Goal: Obtain resource: Download file/media

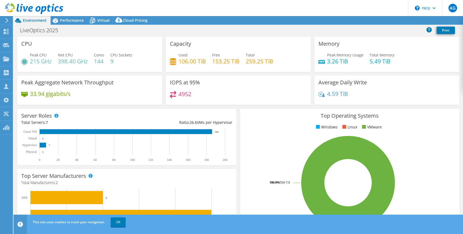
select select "USD"
click at [62, 21] on span "Performance" at bounding box center [72, 20] width 24 height 5
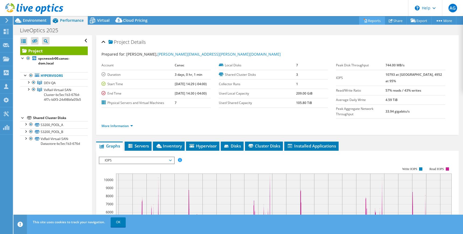
click at [364, 24] on link "Reports" at bounding box center [372, 20] width 26 height 8
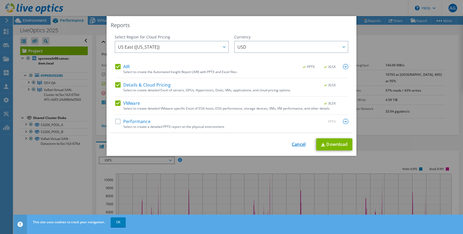
click at [301, 144] on link "Cancel" at bounding box center [299, 144] width 14 height 5
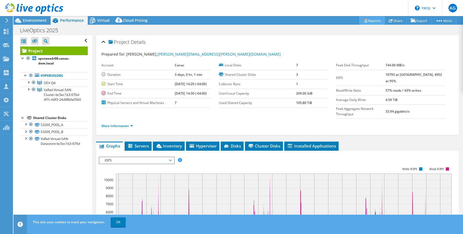
click at [366, 23] on link "Reports" at bounding box center [372, 20] width 26 height 8
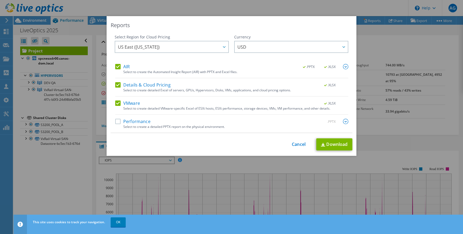
click at [124, 85] on label "Details & Cloud Pricing" at bounding box center [142, 84] width 55 height 5
click at [0, 0] on input "Details & Cloud Pricing" at bounding box center [0, 0] width 0 height 0
click at [123, 68] on label "AIR" at bounding box center [122, 66] width 15 height 5
click at [0, 0] on input "AIR" at bounding box center [0, 0] width 0 height 0
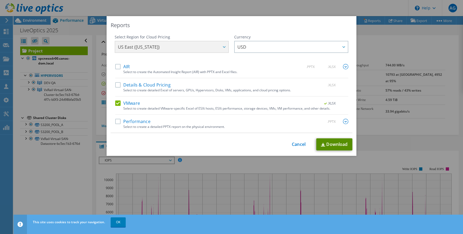
click at [334, 146] on link "Download" at bounding box center [334, 145] width 36 height 12
click at [342, 83] on div ".XLSX" at bounding box center [333, 85] width 31 height 6
click at [301, 146] on link "Cancel" at bounding box center [299, 144] width 14 height 5
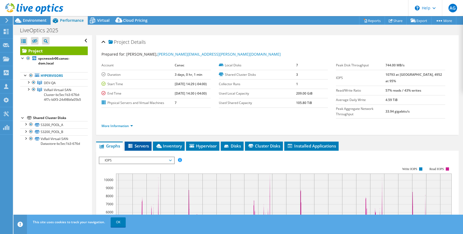
click at [143, 142] on li "Servers" at bounding box center [138, 146] width 27 height 9
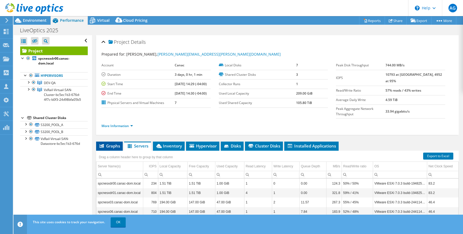
click at [111, 142] on li "Graphs" at bounding box center [109, 146] width 27 height 9
